Goal: Check status

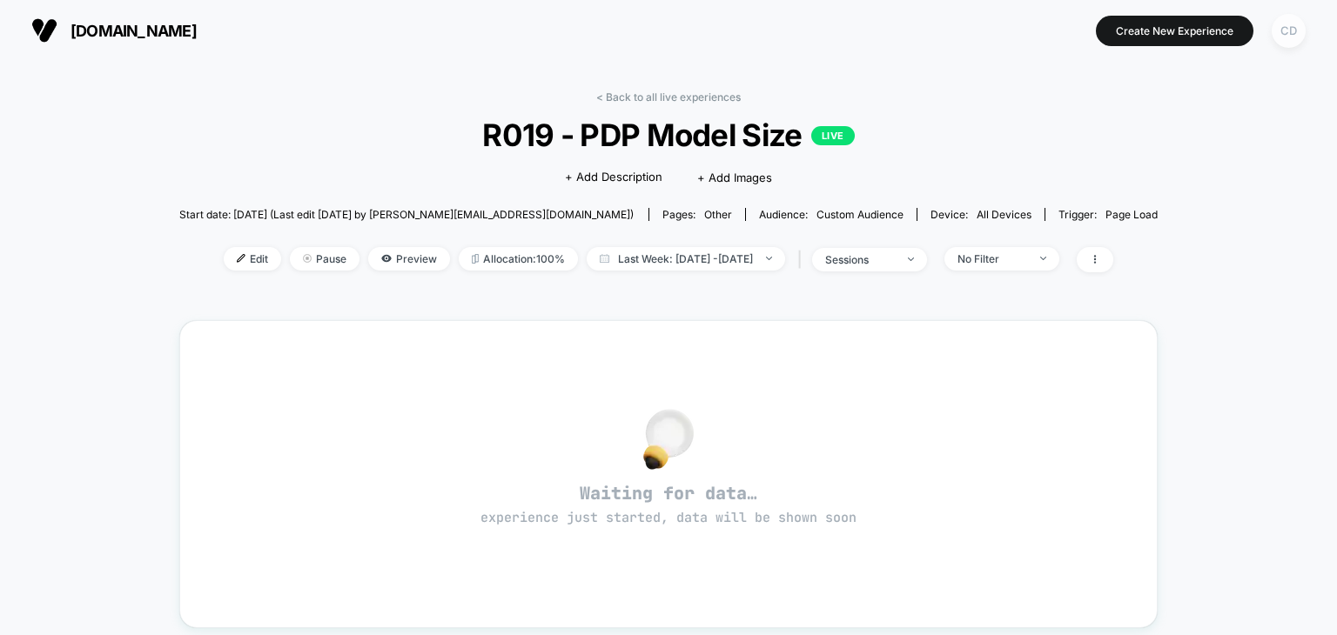
click at [1285, 34] on div "CD" at bounding box center [1289, 31] width 34 height 34
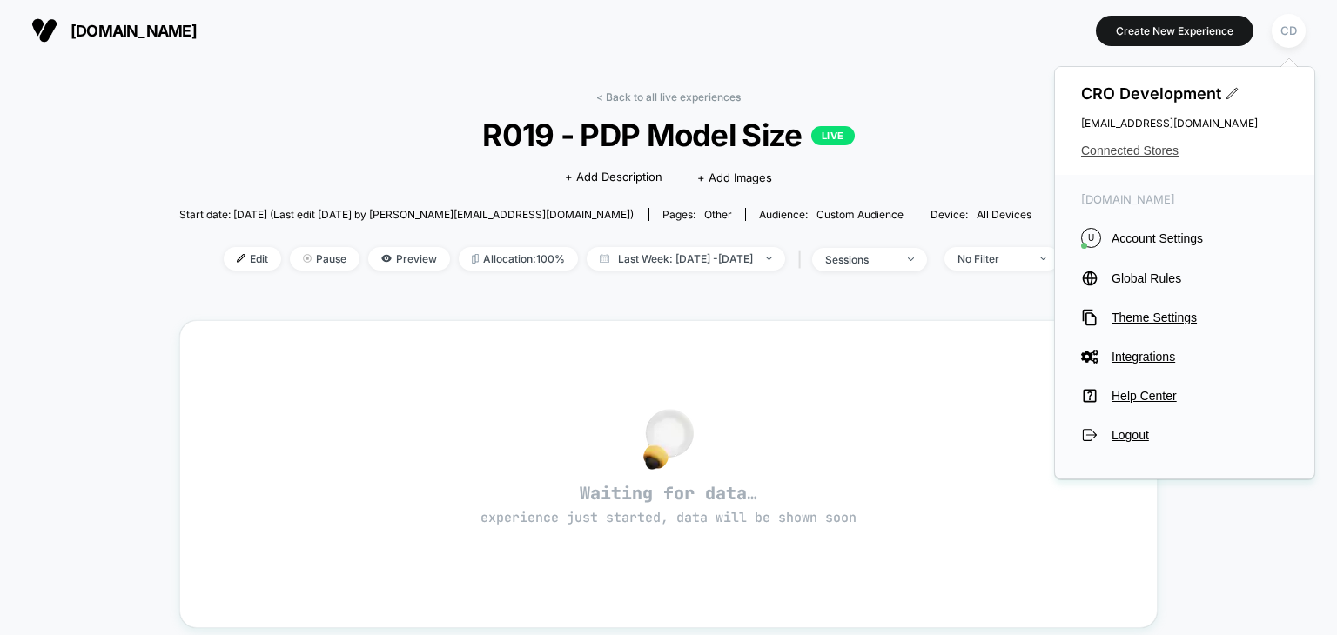
click at [1123, 151] on span "Connected Stores" at bounding box center [1184, 151] width 207 height 14
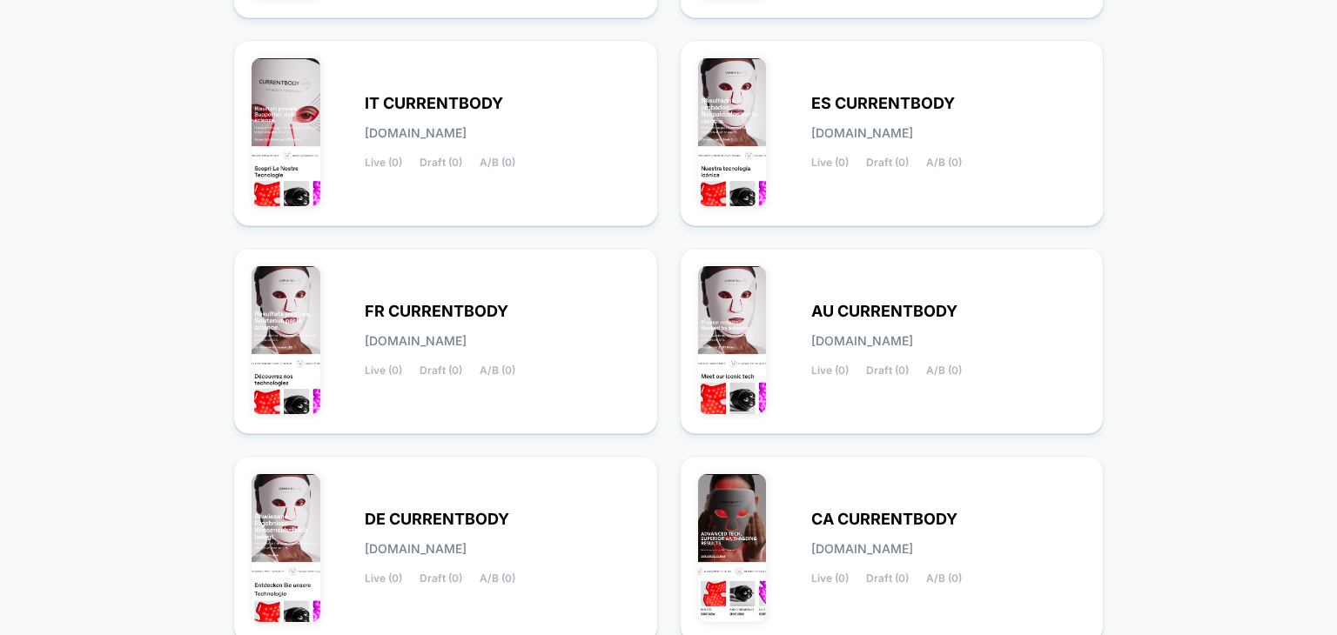
scroll to position [758, 0]
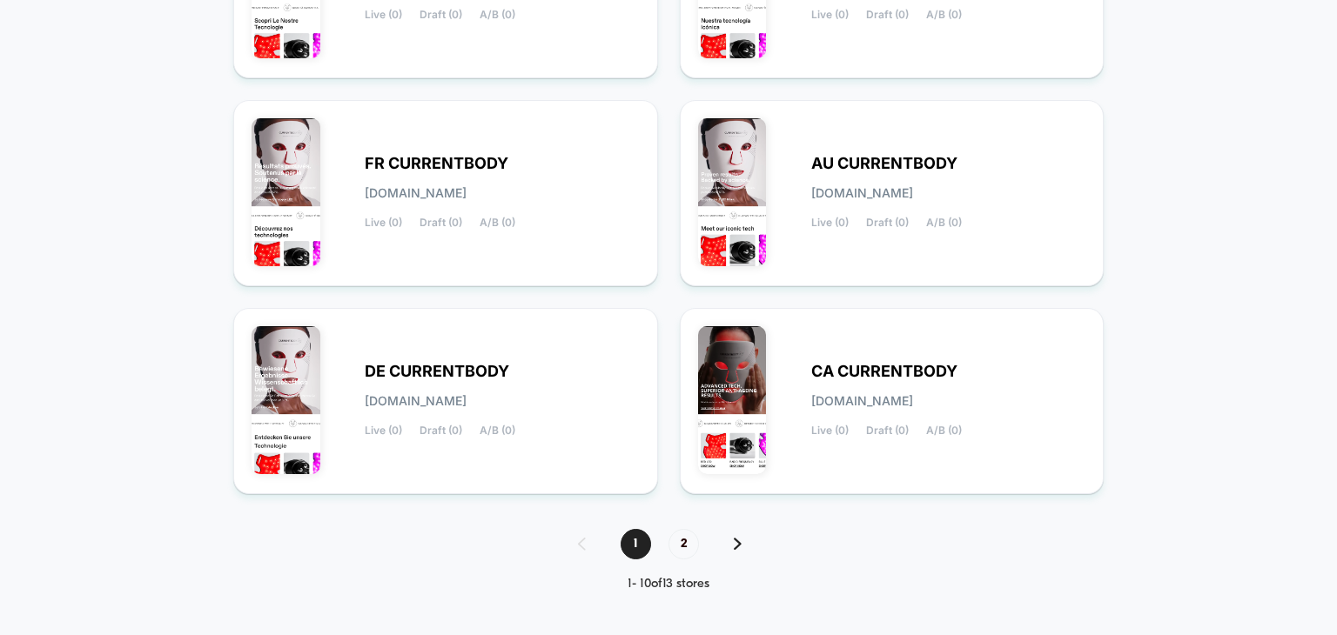
click at [735, 539] on img at bounding box center [738, 544] width 8 height 12
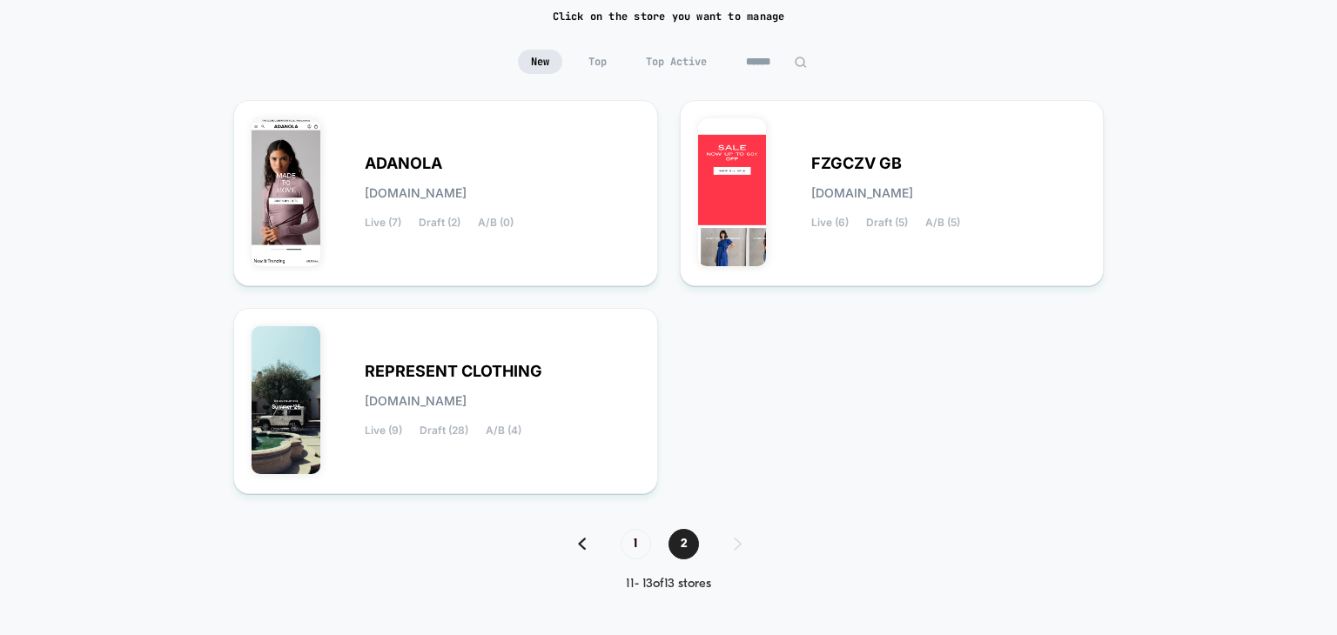
scroll to position [133, 0]
click at [470, 373] on span "REPRESENT CLOTHING" at bounding box center [454, 372] width 178 height 12
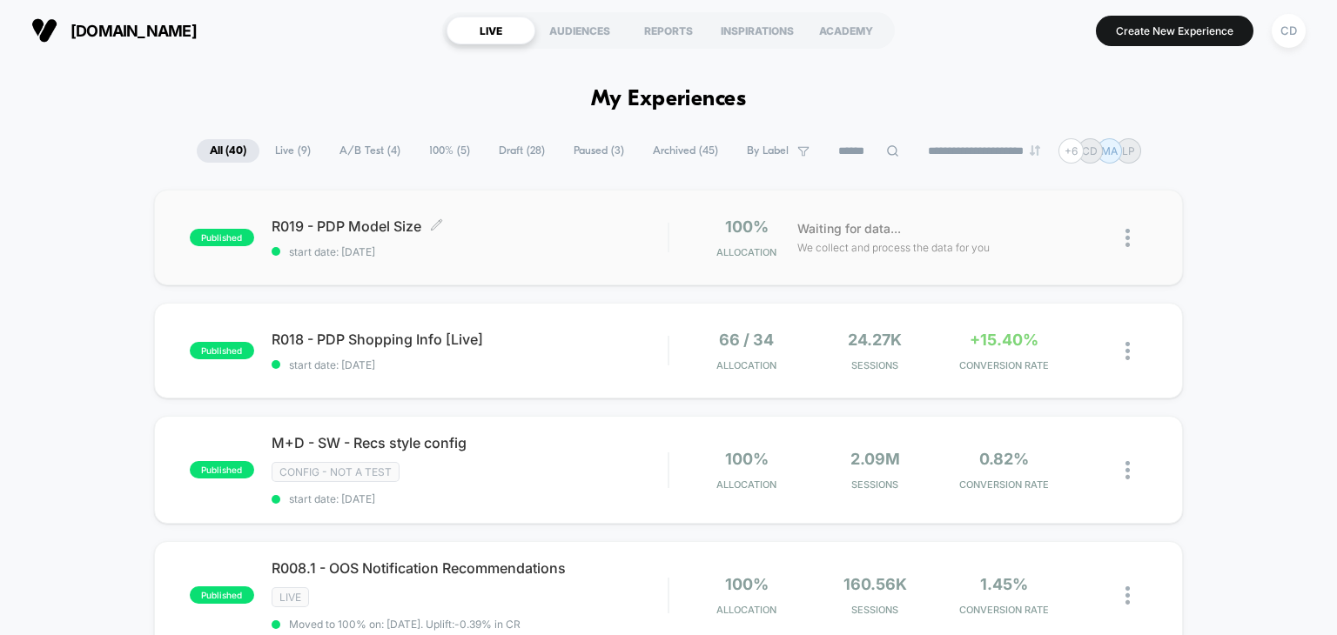
click at [380, 224] on span "R019 - PDP Model Size Click to edit experience details" at bounding box center [470, 226] width 397 height 17
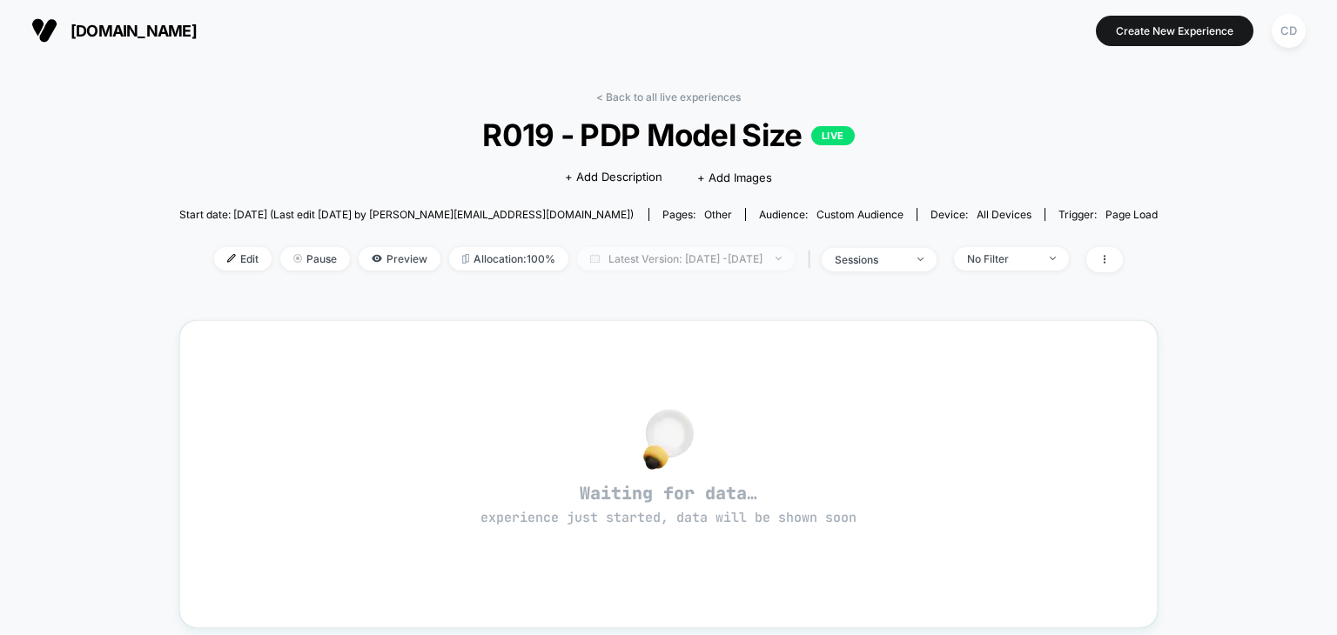
click at [795, 258] on span "Latest Version: [DATE] - [DATE]" at bounding box center [686, 259] width 218 height 24
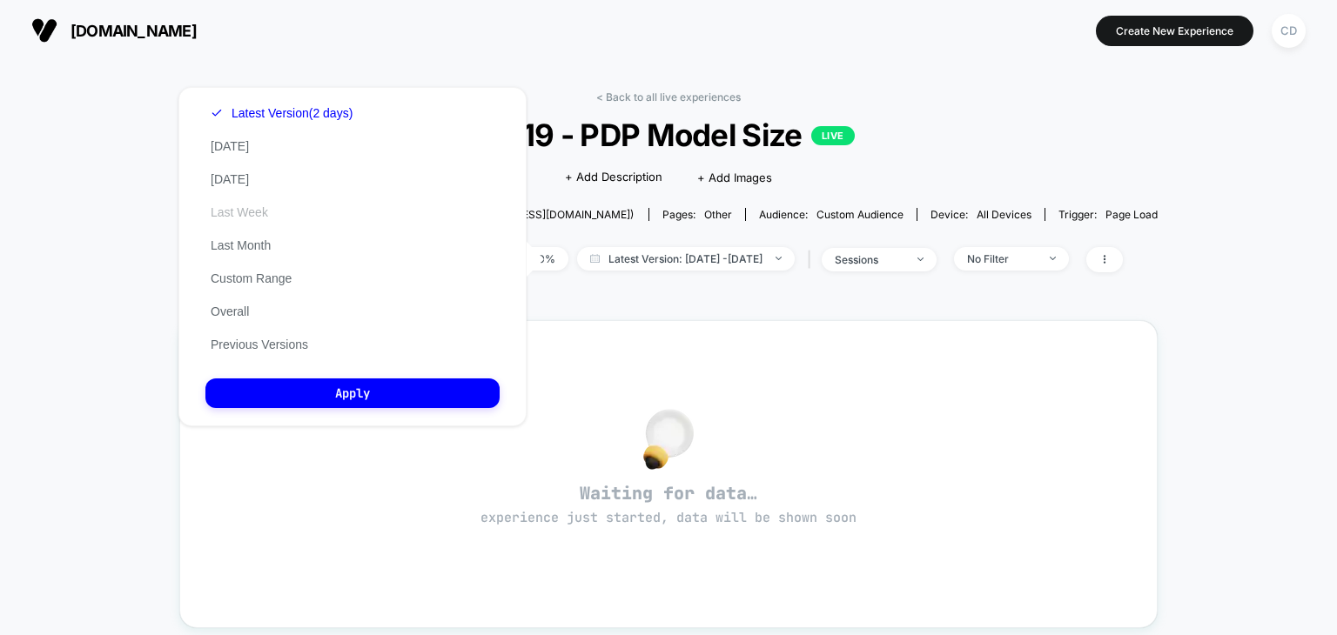
click at [240, 213] on button "Last Week" at bounding box center [239, 213] width 68 height 16
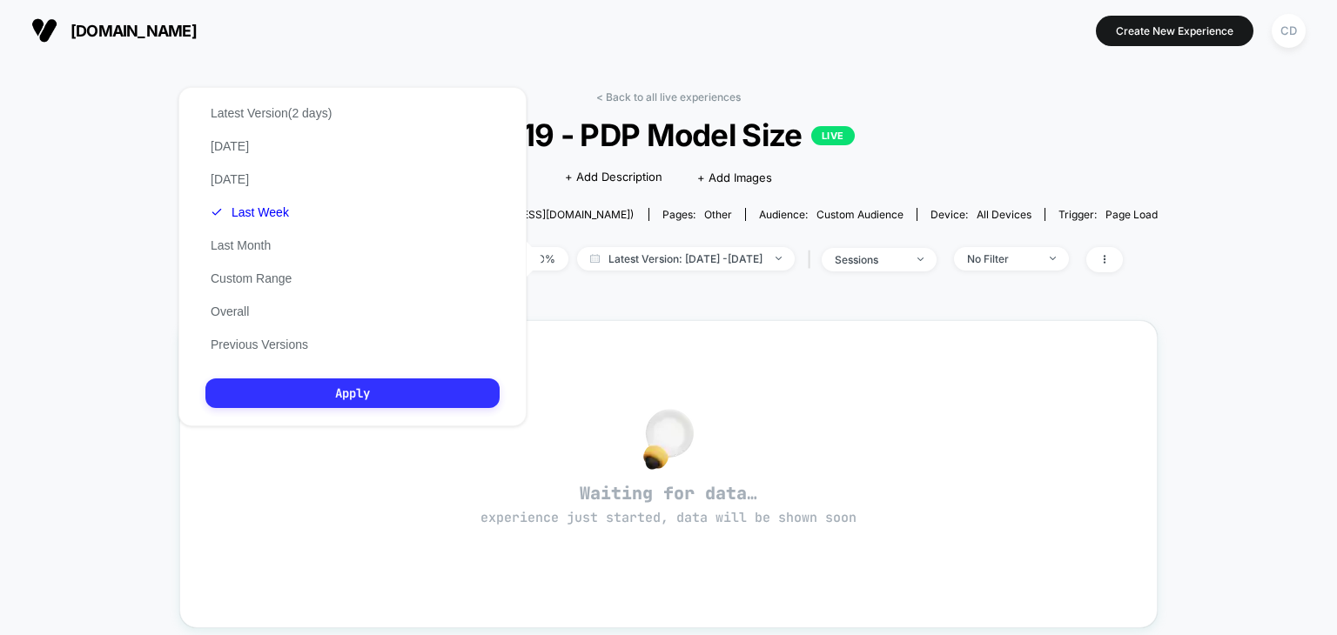
click at [330, 403] on button "Apply" at bounding box center [352, 394] width 294 height 30
